Goal: Task Accomplishment & Management: Complete application form

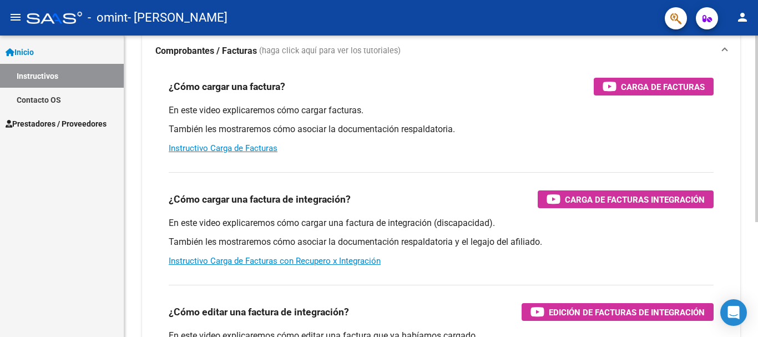
scroll to position [166, 0]
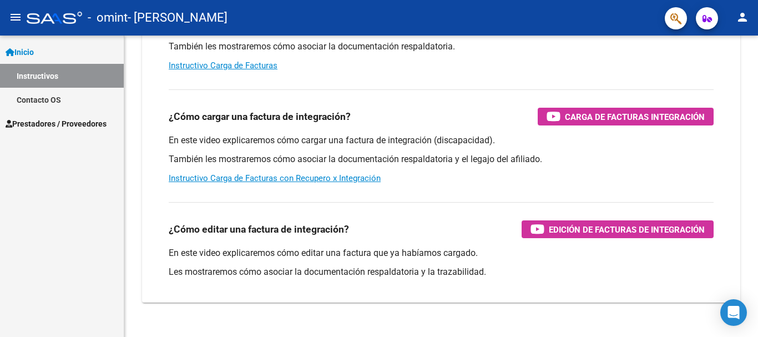
click at [39, 121] on span "Prestadores / Proveedores" at bounding box center [56, 124] width 101 height 12
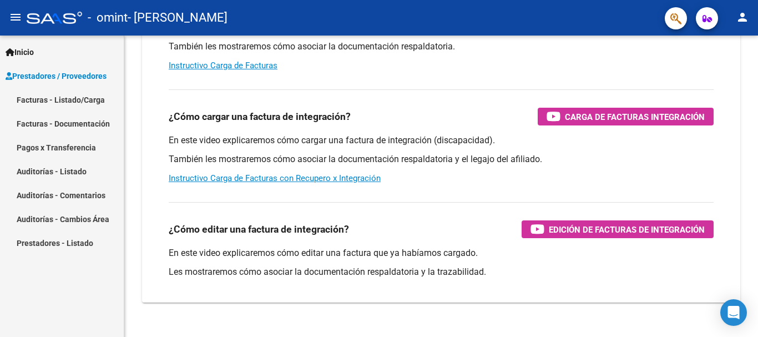
click at [48, 100] on link "Facturas - Listado/Carga" at bounding box center [62, 100] width 124 height 24
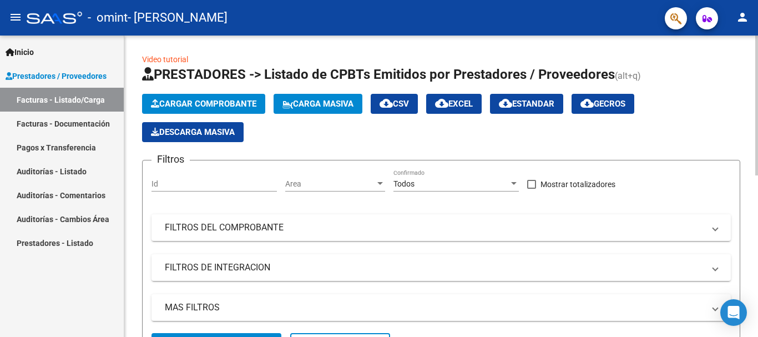
click at [232, 100] on span "Cargar Comprobante" at bounding box center [203, 104] width 105 height 10
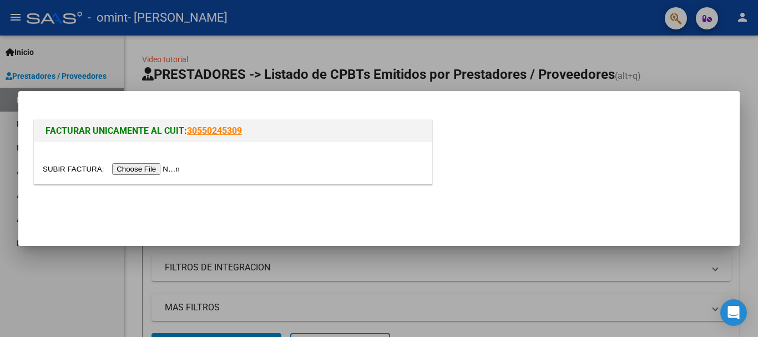
click at [133, 168] on input "file" at bounding box center [113, 169] width 140 height 12
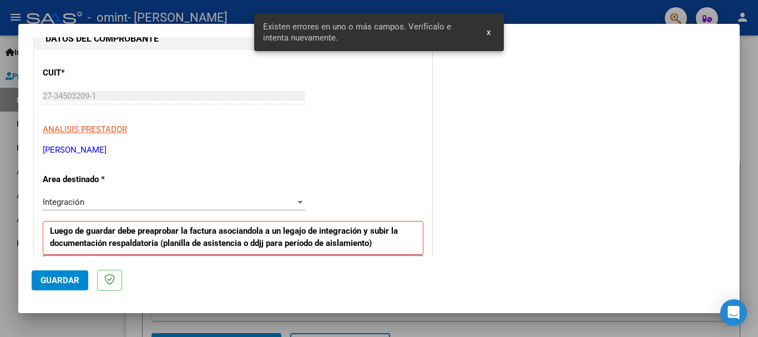
scroll to position [330, 0]
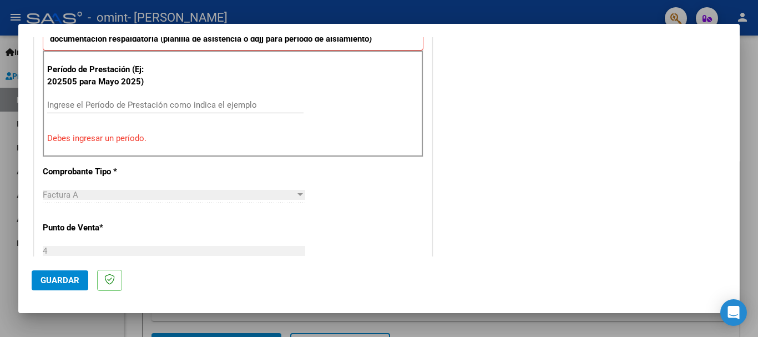
click at [131, 104] on input "Ingrese el Período de Prestación como indica el ejemplo" at bounding box center [175, 105] width 256 height 10
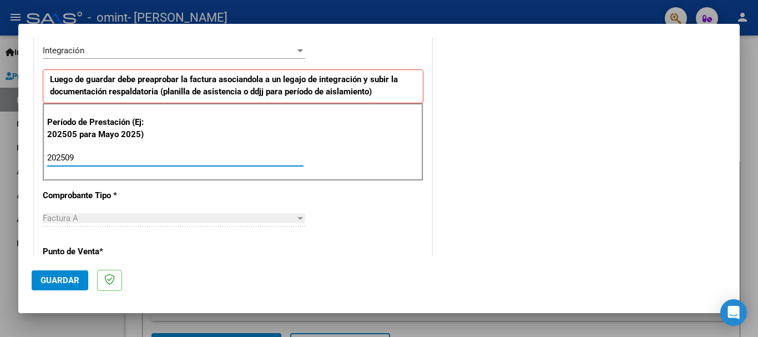
scroll to position [555, 0]
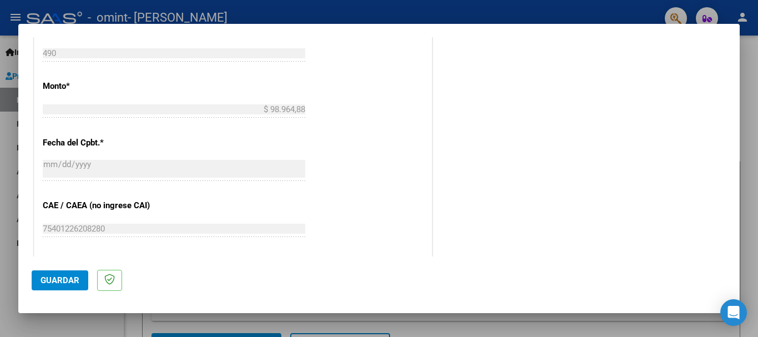
type input "202509"
click at [57, 273] on button "Guardar" at bounding box center [60, 280] width 57 height 20
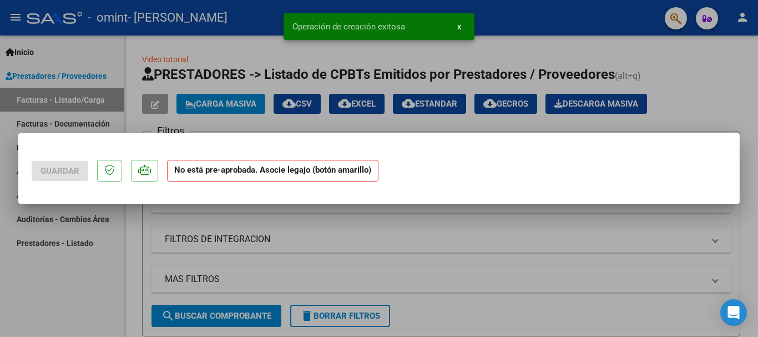
scroll to position [0, 0]
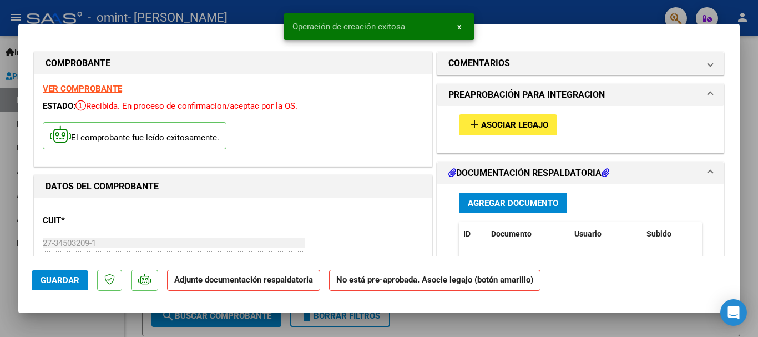
click at [508, 201] on span "Agregar Documento" at bounding box center [513, 203] width 90 height 10
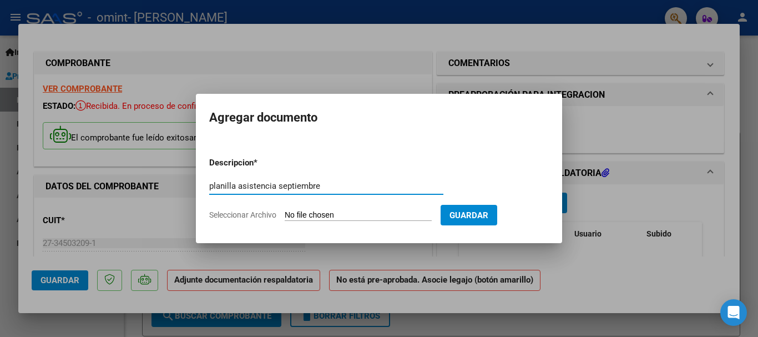
type input "planilla asistencia septiembre"
click at [340, 216] on input "Seleccionar Archivo" at bounding box center [358, 215] width 147 height 11
type input "C:\fakepath\A9 [PERSON_NAME].pdf"
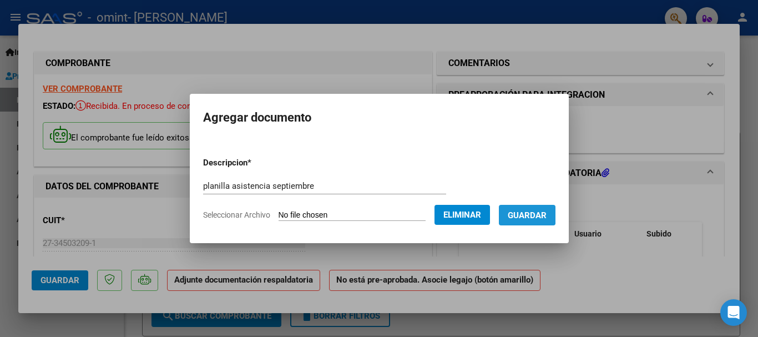
click at [533, 212] on span "Guardar" at bounding box center [527, 215] width 39 height 10
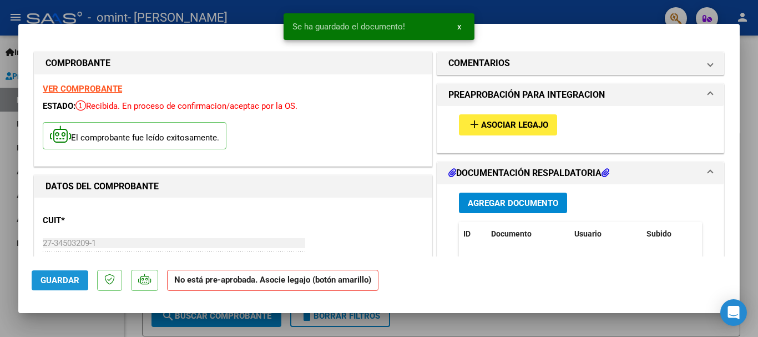
click at [57, 280] on span "Guardar" at bounding box center [59, 280] width 39 height 10
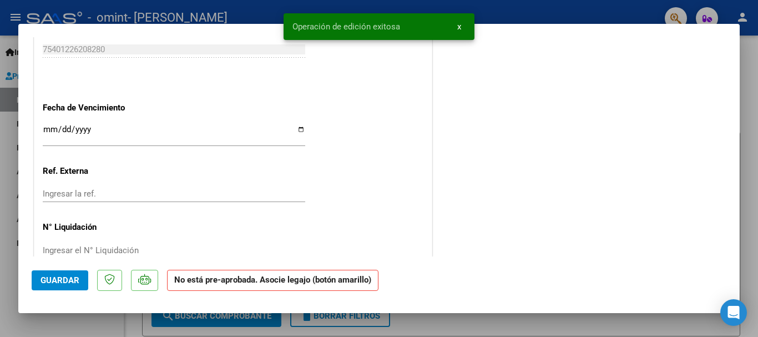
scroll to position [744, 0]
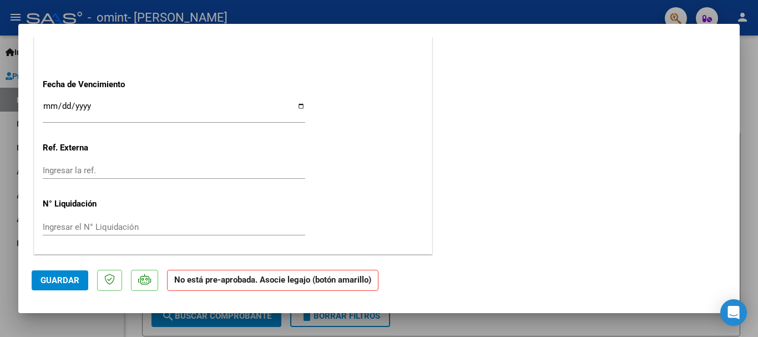
click at [102, 323] on div at bounding box center [379, 168] width 758 height 337
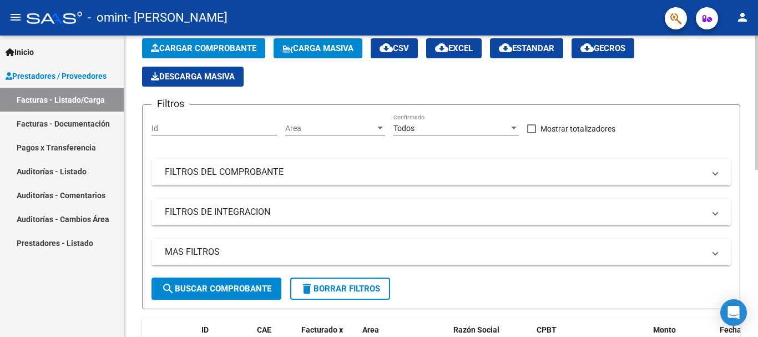
scroll to position [277, 0]
